Goal: Task Accomplishment & Management: Use online tool/utility

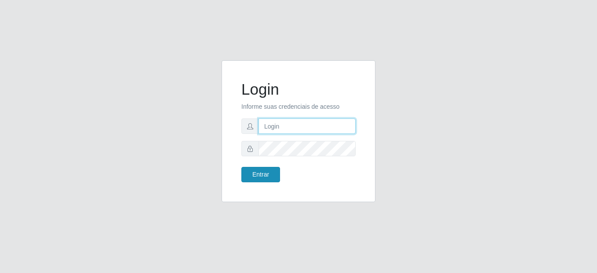
type input "mariabemais@B8"
click at [272, 174] on button "Entrar" at bounding box center [260, 174] width 39 height 15
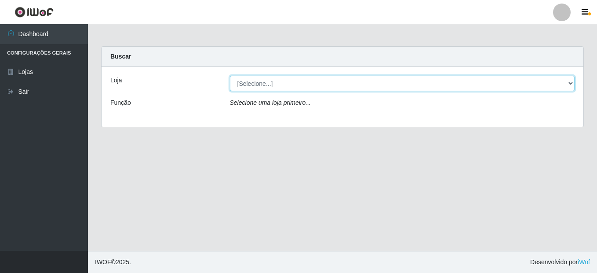
click at [569, 89] on select "[Selecione...] Bemais Supermercados - B8 [PERSON_NAME]" at bounding box center [402, 83] width 345 height 15
select select "413"
click at [230, 76] on select "[Selecione...] Bemais Supermercados - B8 [PERSON_NAME]" at bounding box center [402, 83] width 345 height 15
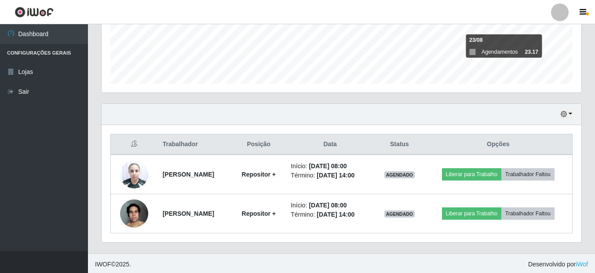
scroll to position [233, 0]
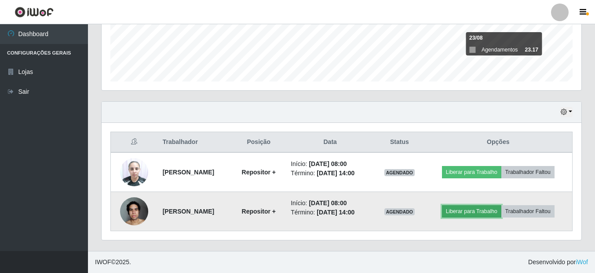
click at [499, 209] on button "Liberar para Trabalho" at bounding box center [471, 211] width 59 height 12
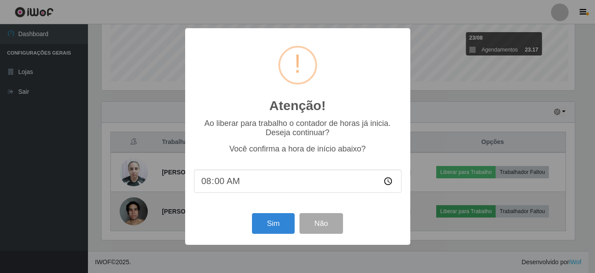
scroll to position [182, 475]
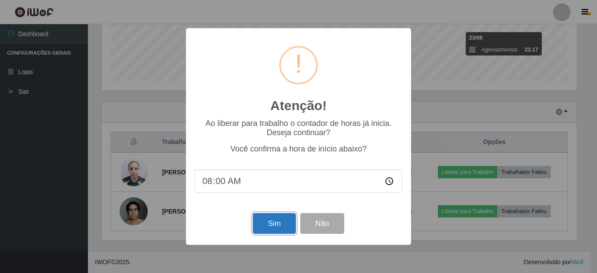
click at [289, 224] on button "Sim" at bounding box center [274, 223] width 43 height 21
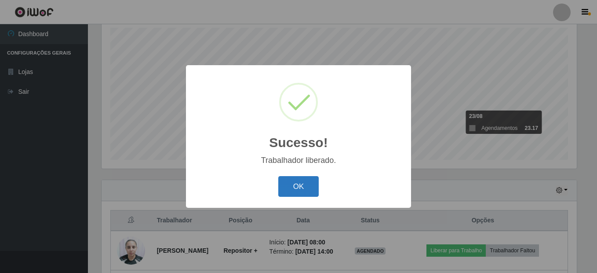
click at [317, 188] on button "OK" at bounding box center [298, 186] width 41 height 21
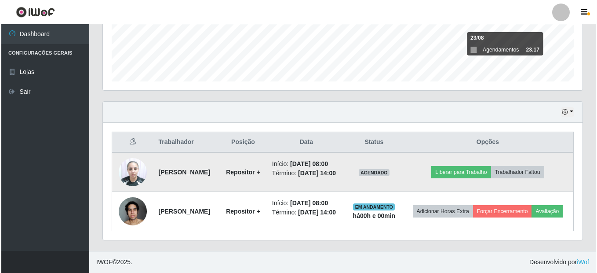
scroll to position [246, 0]
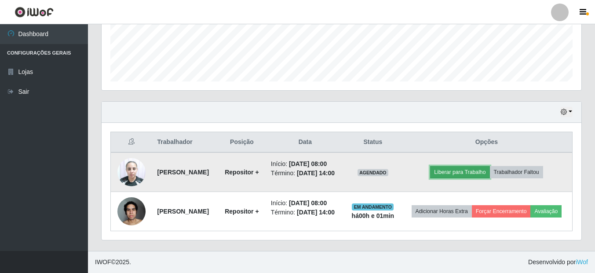
click at [479, 166] on button "Liberar para Trabalho" at bounding box center [459, 172] width 59 height 12
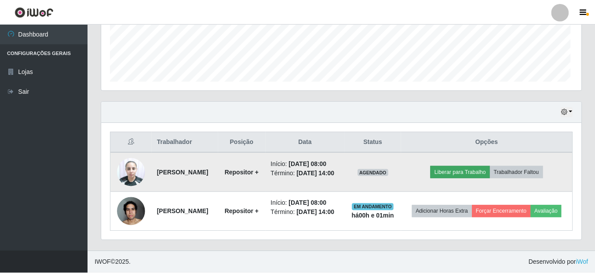
scroll to position [182, 475]
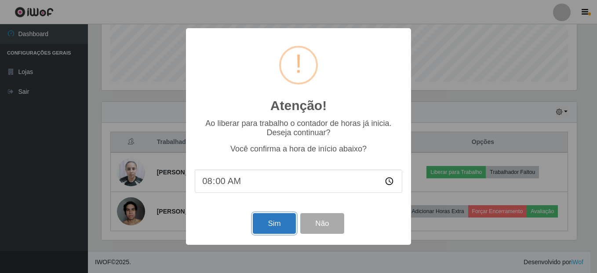
click at [278, 222] on button "Sim" at bounding box center [274, 223] width 43 height 21
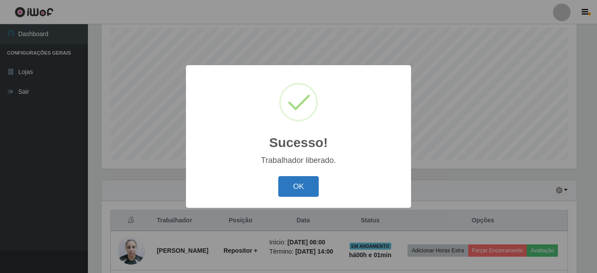
click at [296, 185] on button "OK" at bounding box center [298, 186] width 41 height 21
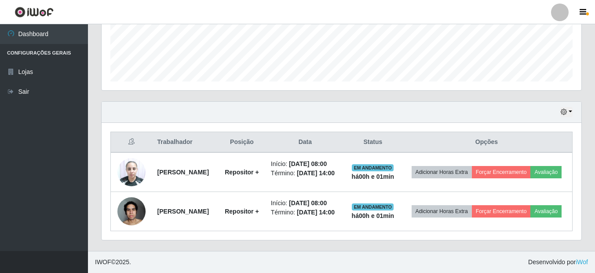
scroll to position [243, 0]
